Goal: Task Accomplishment & Management: Complete application form

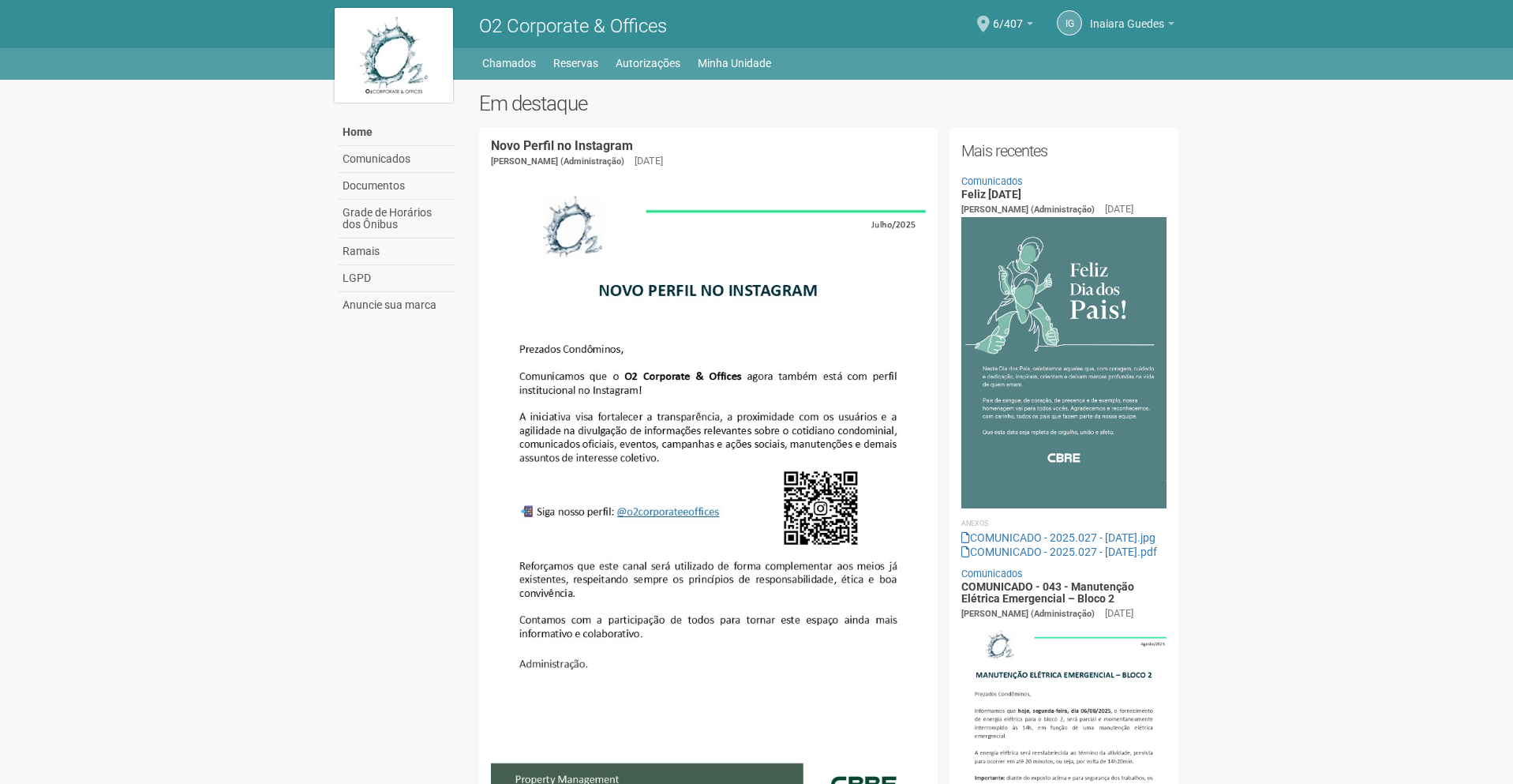
click at [1126, 29] on span "Inaiara Guedes" at bounding box center [1127, 16] width 74 height 28
click at [723, 57] on link "Minha Unidade" at bounding box center [735, 63] width 73 height 22
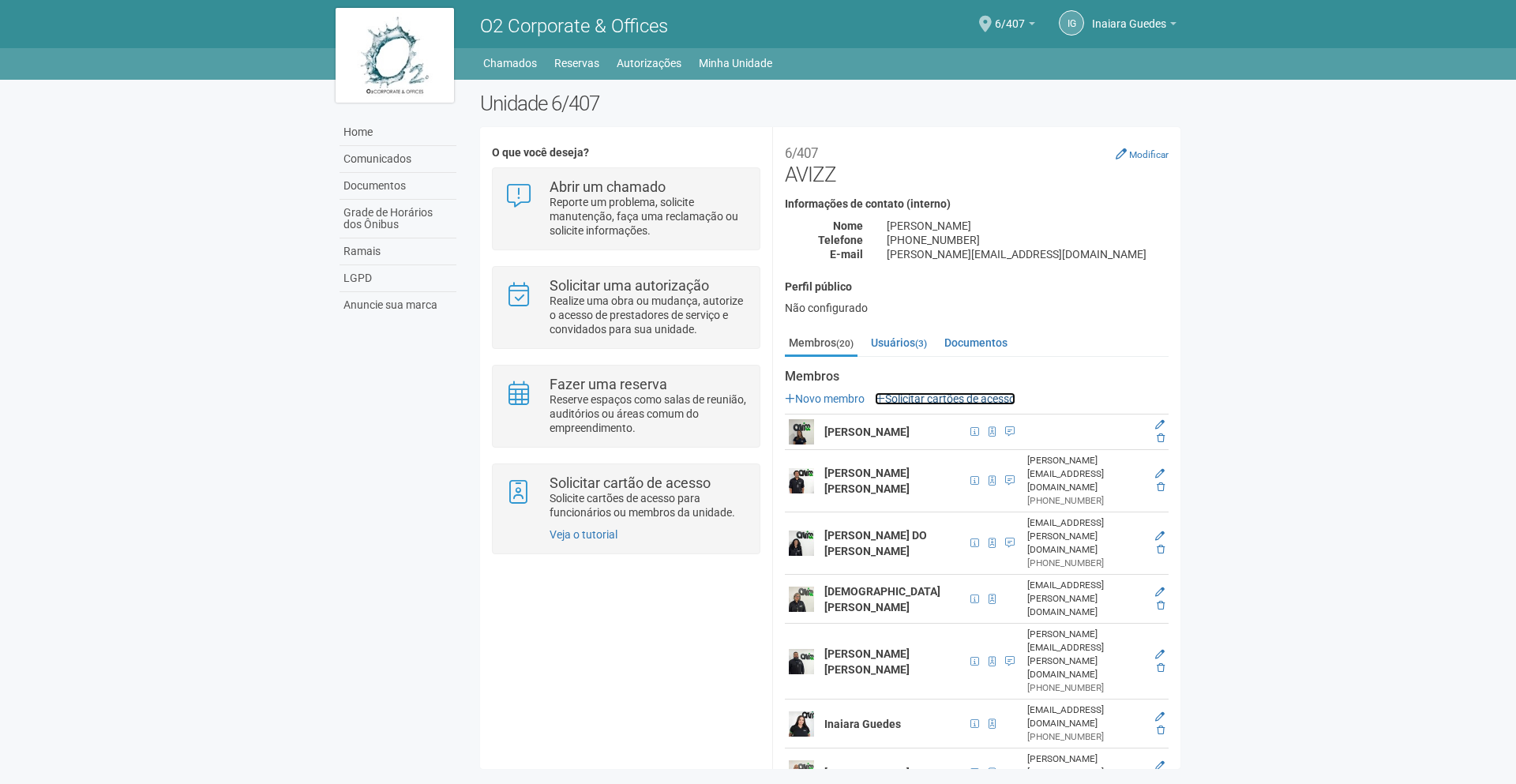
click at [957, 399] on link "Solicitar cartões de acesso" at bounding box center [945, 398] width 140 height 13
